Goal: Task Accomplishment & Management: Use online tool/utility

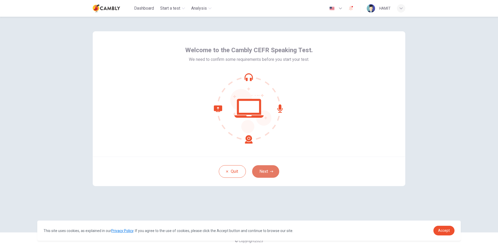
click at [270, 169] on button "Next" at bounding box center [265, 171] width 27 height 13
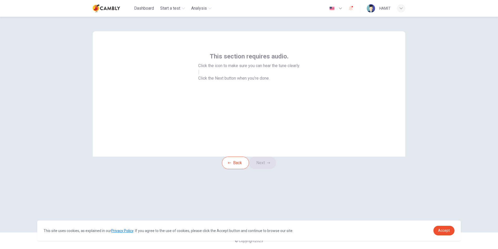
click at [199, 73] on icon "button" at bounding box center [199, 73] width 0 height 0
click at [270, 164] on icon "button" at bounding box center [268, 162] width 3 height 3
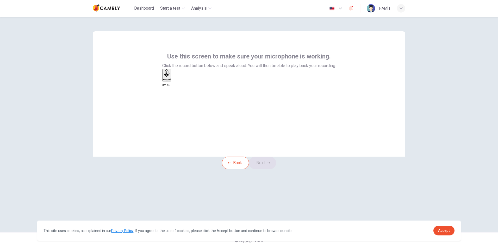
click at [169, 77] on icon "button" at bounding box center [167, 73] width 6 height 8
click at [173, 80] on icon "button" at bounding box center [173, 80] width 0 height 0
click at [271, 169] on button "Next" at bounding box center [262, 162] width 27 height 13
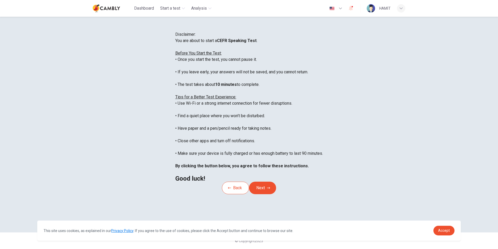
scroll to position [6, 0]
click at [440, 230] on span "Accept" at bounding box center [444, 230] width 12 height 4
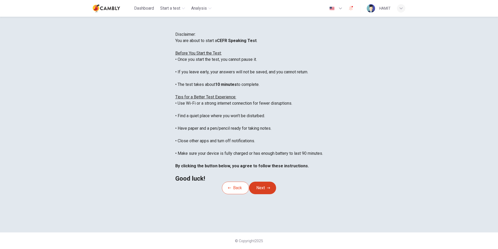
click at [262, 194] on button "Next" at bounding box center [262, 187] width 27 height 13
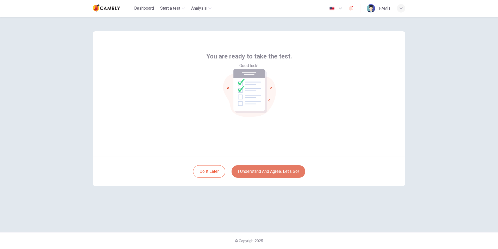
click at [267, 173] on button "I understand and agree. Let’s go!" at bounding box center [269, 171] width 74 height 13
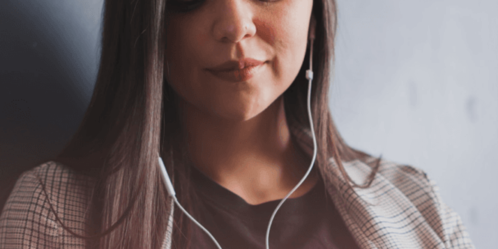
click at [15, 27] on button "Continue" at bounding box center [7, 37] width 15 height 20
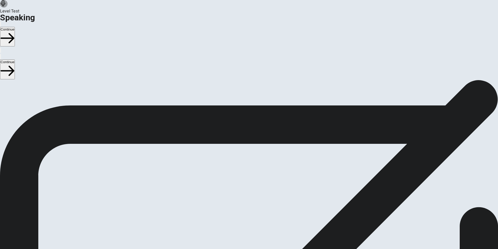
click at [15, 27] on button "Continue" at bounding box center [7, 37] width 15 height 20
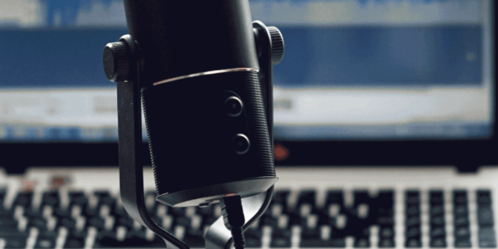
click at [15, 27] on button "Continue" at bounding box center [7, 37] width 15 height 20
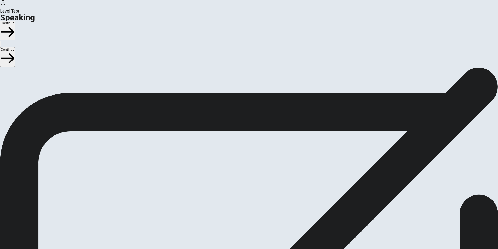
click at [15, 21] on button "Continue" at bounding box center [7, 31] width 15 height 20
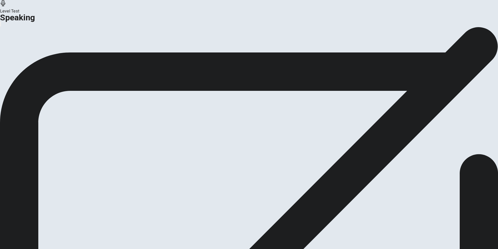
click at [20, 65] on button "Analysis" at bounding box center [10, 61] width 20 height 7
